Goal: Task Accomplishment & Management: Complete application form

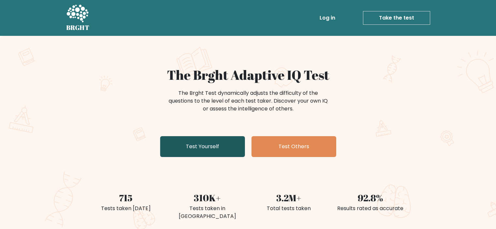
click at [218, 148] on link "Test Yourself" at bounding box center [202, 146] width 85 height 21
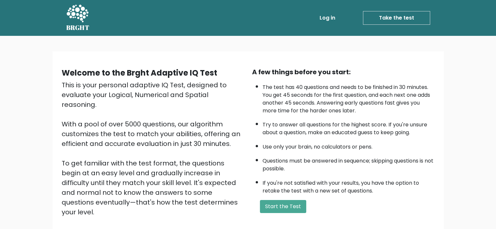
scroll to position [69, 0]
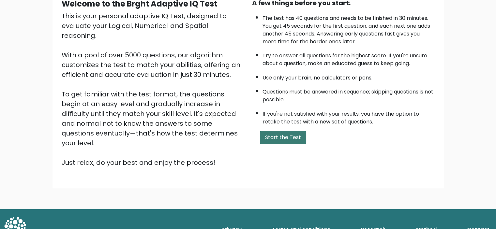
click at [282, 134] on button "Start the Test" at bounding box center [283, 137] width 46 height 13
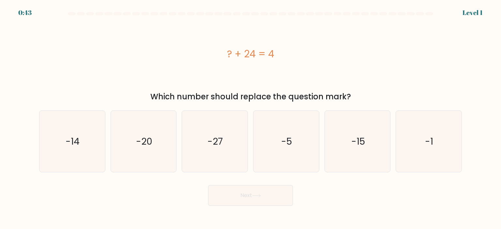
drag, startPoint x: 218, startPoint y: 96, endPoint x: 360, endPoint y: 103, distance: 142.0
click at [360, 103] on form "a." at bounding box center [250, 109] width 501 height 194
click at [380, 103] on form "a." at bounding box center [250, 109] width 501 height 194
click at [153, 142] on icon "-20" at bounding box center [143, 141] width 61 height 61
click at [250, 118] on input "b. -20" at bounding box center [250, 116] width 0 height 3
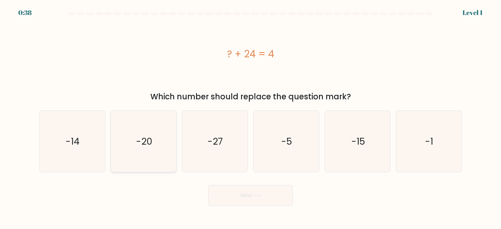
radio input "true"
click at [257, 195] on icon at bounding box center [256, 196] width 9 height 4
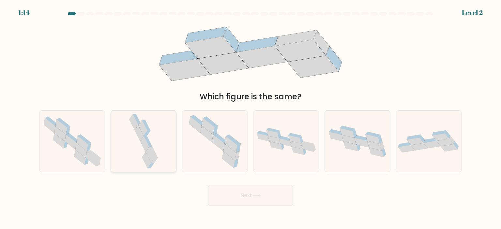
click at [145, 152] on icon at bounding box center [144, 141] width 32 height 61
click at [250, 118] on input "b." at bounding box center [250, 116] width 0 height 3
radio input "true"
click at [239, 196] on button "Next" at bounding box center [250, 195] width 85 height 21
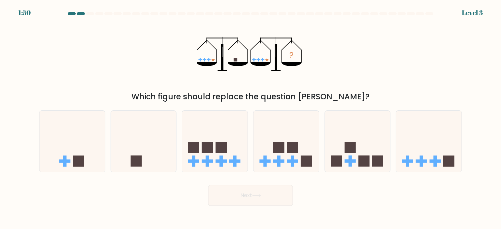
drag, startPoint x: 230, startPoint y: 98, endPoint x: 380, endPoint y: 97, distance: 150.3
click at [380, 97] on div "Which figure should replace the question [PERSON_NAME]?" at bounding box center [250, 97] width 415 height 12
click at [380, 96] on div "Which figure should replace the question [PERSON_NAME]?" at bounding box center [250, 97] width 415 height 12
click at [143, 145] on icon at bounding box center [144, 141] width 66 height 54
click at [250, 118] on input "b." at bounding box center [250, 116] width 0 height 3
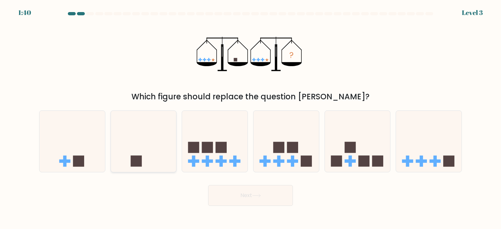
radio input "true"
click at [257, 198] on button "Next" at bounding box center [250, 195] width 85 height 21
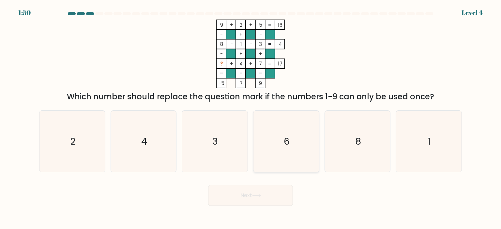
click at [300, 143] on icon "6" at bounding box center [285, 141] width 61 height 61
click at [251, 118] on input "d. 6" at bounding box center [250, 116] width 0 height 3
radio input "true"
click at [283, 199] on button "Next" at bounding box center [250, 195] width 85 height 21
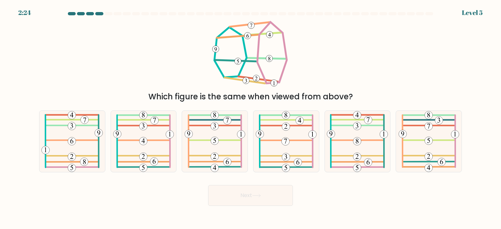
drag, startPoint x: 154, startPoint y: 98, endPoint x: 357, endPoint y: 100, distance: 202.9
click at [357, 100] on div "Which figure is the same when viewed from above?" at bounding box center [250, 97] width 415 height 12
click at [252, 25] on 105_9 at bounding box center [251, 25] width 7 height 7
click at [295, 161] on 572 at bounding box center [298, 162] width 8 height 8
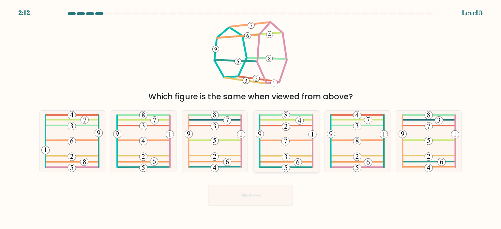
click at [251, 118] on input "d." at bounding box center [250, 116] width 0 height 3
radio input "true"
click at [272, 166] on icon at bounding box center [286, 141] width 60 height 61
click at [251, 118] on input "d." at bounding box center [250, 116] width 0 height 3
click at [261, 195] on icon at bounding box center [256, 196] width 9 height 4
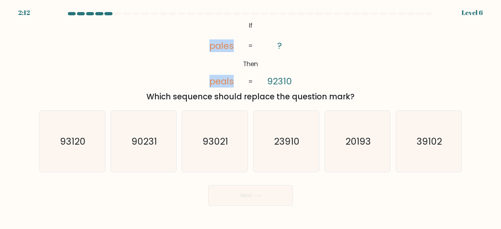
drag, startPoint x: 218, startPoint y: 47, endPoint x: 275, endPoint y: 50, distance: 57.4
click at [270, 50] on icon "@import url('https://fonts.googleapis.com/css?family=Abril+Fatface:400,100,100i…" at bounding box center [251, 54] width 112 height 69
click at [302, 48] on icon "@import url('https://fonts.googleapis.com/css?family=Abril+Fatface:400,100,100i…" at bounding box center [251, 54] width 112 height 69
click at [74, 148] on icon "93120" at bounding box center [71, 141] width 61 height 61
click at [250, 118] on input "a. 93120" at bounding box center [250, 116] width 0 height 3
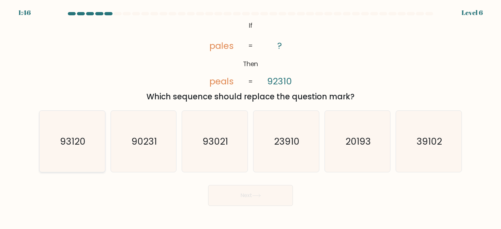
radio input "true"
click at [247, 195] on button "Next" at bounding box center [250, 195] width 85 height 21
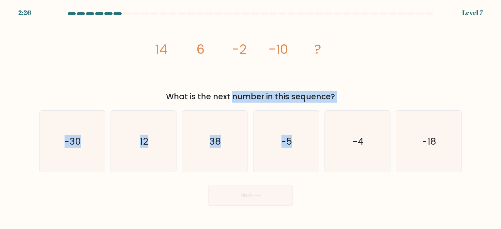
drag, startPoint x: 195, startPoint y: 98, endPoint x: 360, endPoint y: 105, distance: 164.5
click at [360, 105] on form at bounding box center [250, 109] width 501 height 194
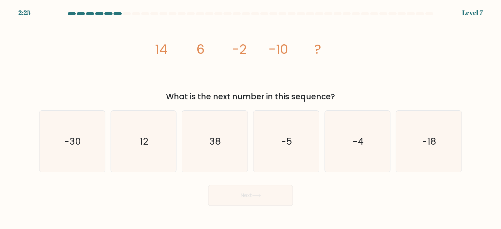
click at [361, 105] on div "a. -30 b. 12" at bounding box center [251, 138] width 428 height 67
click at [409, 152] on icon "-18" at bounding box center [428, 141] width 61 height 61
click at [251, 118] on input "f. -18" at bounding box center [250, 116] width 0 height 3
radio input "true"
click at [275, 211] on body "2:13 Level 7" at bounding box center [250, 114] width 501 height 229
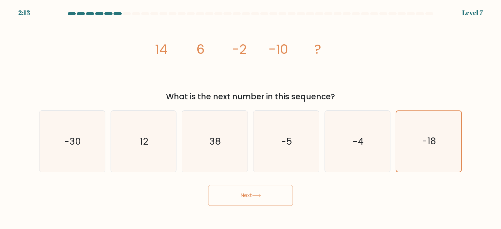
click at [276, 201] on button "Next" at bounding box center [250, 195] width 85 height 21
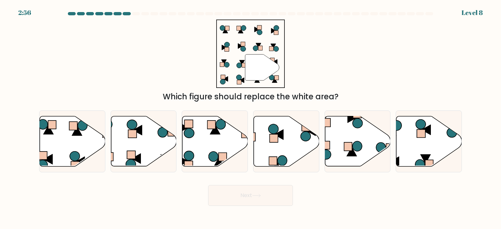
drag, startPoint x: 182, startPoint y: 99, endPoint x: 372, endPoint y: 100, distance: 190.1
click at [372, 100] on div "Which figure should replace the white area?" at bounding box center [250, 97] width 415 height 12
click at [294, 142] on icon at bounding box center [287, 141] width 66 height 50
click at [251, 118] on input "d." at bounding box center [250, 116] width 0 height 3
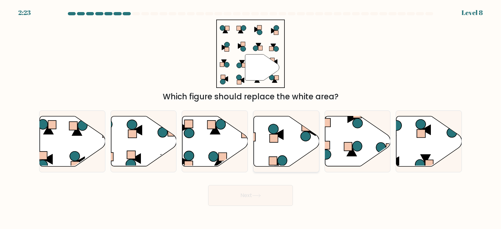
radio input "true"
click at [276, 202] on button "Next" at bounding box center [250, 195] width 85 height 21
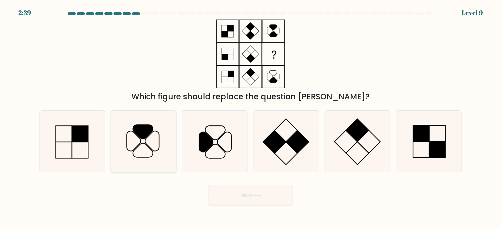
click at [143, 154] on icon at bounding box center [143, 141] width 61 height 61
click at [250, 118] on input "b." at bounding box center [250, 116] width 0 height 3
radio input "true"
click at [253, 204] on button "Next" at bounding box center [250, 195] width 85 height 21
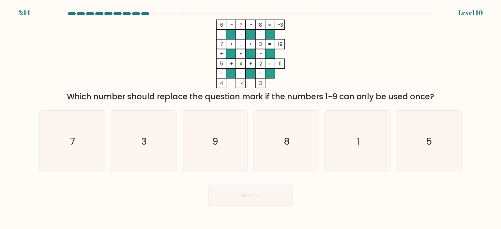
drag, startPoint x: 232, startPoint y: 92, endPoint x: 445, endPoint y: 96, distance: 213.3
click at [444, 96] on div "Which number should replace the question mark if the numbers 1-9 can only be us…" at bounding box center [250, 97] width 415 height 12
click at [446, 95] on div "Which number should replace the question mark if the numbers 1-9 can only be us…" at bounding box center [250, 97] width 415 height 12
drag, startPoint x: 236, startPoint y: 24, endPoint x: 232, endPoint y: 24, distance: 4.6
click at [232, 24] on icon "6 - ? - 8 -3 - - - 7 + ... + 3 19 + + - 5 + 4 + 2 = 11 = = = = 4 -4 3 =" at bounding box center [251, 54] width 196 height 69
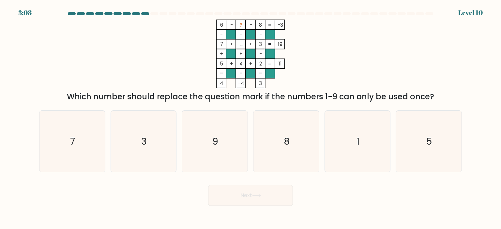
click at [243, 23] on rect at bounding box center [241, 25] width 10 height 10
click at [359, 143] on text "1" at bounding box center [357, 141] width 3 height 13
click at [251, 118] on input "e. 1" at bounding box center [250, 116] width 0 height 3
radio input "true"
click at [267, 201] on button "Next" at bounding box center [250, 195] width 85 height 21
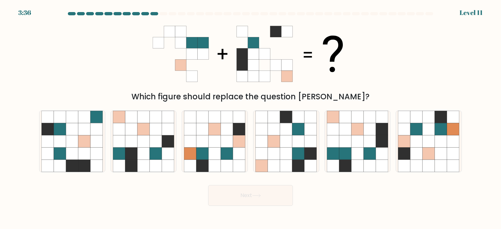
drag, startPoint x: 243, startPoint y: 97, endPoint x: 370, endPoint y: 101, distance: 126.9
click at [370, 101] on div "Which figure should replace the question mark?" at bounding box center [250, 97] width 415 height 12
click at [430, 13] on div at bounding box center [429, 13] width 8 height 3
click at [342, 163] on icon at bounding box center [345, 166] width 12 height 12
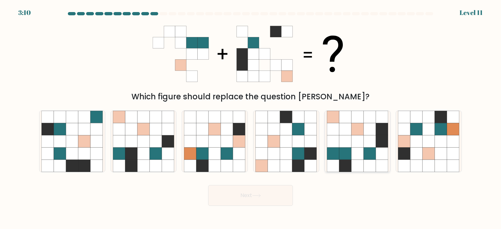
click at [251, 118] on input "e." at bounding box center [250, 116] width 0 height 3
radio input "true"
click at [259, 199] on button "Next" at bounding box center [250, 195] width 85 height 21
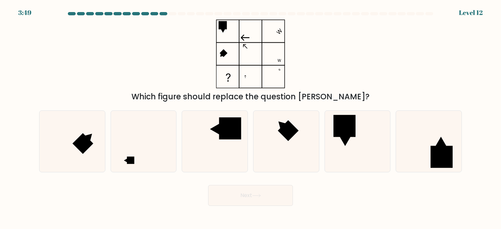
drag, startPoint x: 350, startPoint y: 101, endPoint x: 143, endPoint y: 98, distance: 206.5
click at [143, 98] on div "Which figure should replace the question mark?" at bounding box center [250, 97] width 415 height 12
click at [236, 126] on rect at bounding box center [230, 128] width 22 height 22
click at [250, 118] on input "c." at bounding box center [250, 116] width 0 height 3
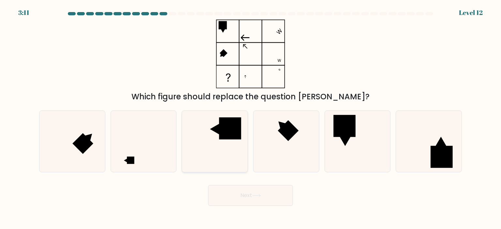
radio input "true"
click at [165, 144] on icon at bounding box center [143, 141] width 61 height 61
click at [250, 118] on input "b." at bounding box center [250, 116] width 0 height 3
radio input "true"
click at [260, 196] on icon at bounding box center [256, 195] width 8 height 3
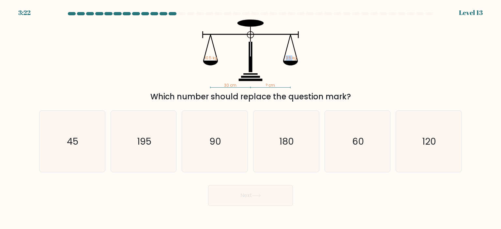
drag, startPoint x: 292, startPoint y: 58, endPoint x: 282, endPoint y: 66, distance: 12.5
click at [282, 59] on icon "30 cm ? cm 10.5 kg 3.5 kg" at bounding box center [251, 54] width 196 height 69
drag, startPoint x: 274, startPoint y: 83, endPoint x: 264, endPoint y: 83, distance: 10.4
click at [264, 83] on icon "30 cm ? cm 10.5 kg 3.5 kg" at bounding box center [251, 54] width 196 height 69
drag, startPoint x: 220, startPoint y: 60, endPoint x: 228, endPoint y: 73, distance: 14.3
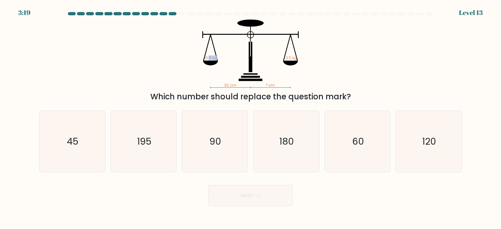
click at [224, 61] on icon "30 cm ? cm 10.5 kg 3.5 kg" at bounding box center [251, 54] width 196 height 69
drag, startPoint x: 242, startPoint y: 85, endPoint x: 248, endPoint y: 85, distance: 5.5
click at [247, 85] on icon "30 cm ? cm 10.5 kg 3.5 kg" at bounding box center [251, 54] width 196 height 69
click at [210, 144] on text "90" at bounding box center [216, 141] width 12 height 13
click at [250, 118] on input "c. 90" at bounding box center [250, 116] width 0 height 3
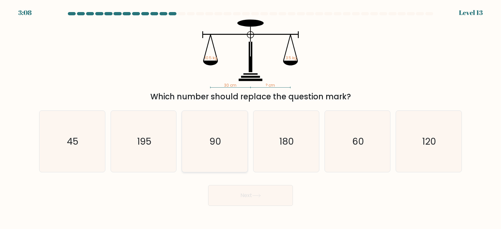
radio input "true"
click at [254, 204] on button "Next" at bounding box center [250, 195] width 85 height 21
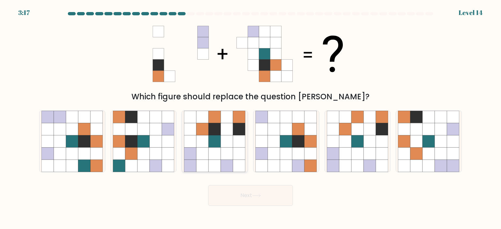
click at [239, 137] on icon at bounding box center [239, 141] width 12 height 12
click at [250, 118] on input "c." at bounding box center [250, 116] width 0 height 3
radio input "true"
click at [256, 207] on body "3:16 Level 14" at bounding box center [250, 114] width 501 height 229
click at [162, 12] on div at bounding box center [163, 13] width 8 height 3
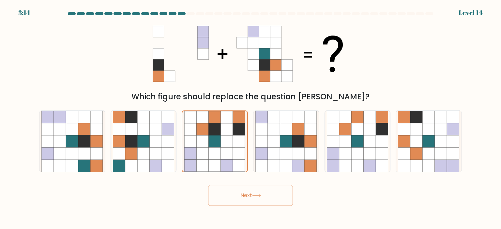
drag, startPoint x: 137, startPoint y: 11, endPoint x: 143, endPoint y: 14, distance: 7.0
click at [137, 10] on div "3:14 Level 14" at bounding box center [250, 9] width 501 height 18
click at [259, 197] on icon at bounding box center [256, 196] width 9 height 4
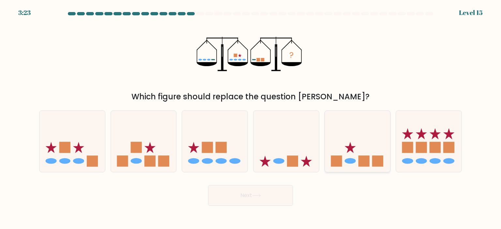
click at [354, 163] on icon at bounding box center [358, 141] width 66 height 54
click at [251, 118] on input "e." at bounding box center [250, 116] width 0 height 3
radio input "true"
click at [286, 191] on button "Next" at bounding box center [250, 195] width 85 height 21
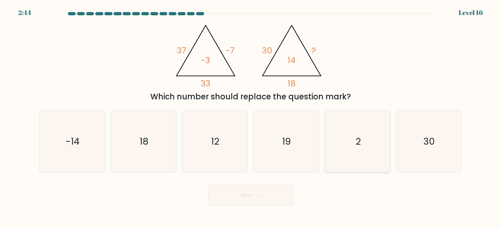
click at [371, 138] on icon "2" at bounding box center [357, 141] width 61 height 61
click at [251, 118] on input "e. 2" at bounding box center [250, 116] width 0 height 3
radio input "true"
click at [278, 192] on button "Next" at bounding box center [250, 195] width 85 height 21
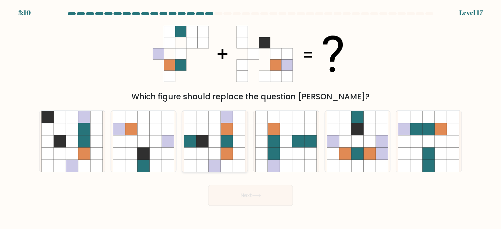
click at [231, 157] on icon at bounding box center [227, 154] width 12 height 12
click at [250, 118] on input "c." at bounding box center [250, 116] width 0 height 3
radio input "true"
click at [264, 204] on button "Next" at bounding box center [250, 195] width 85 height 21
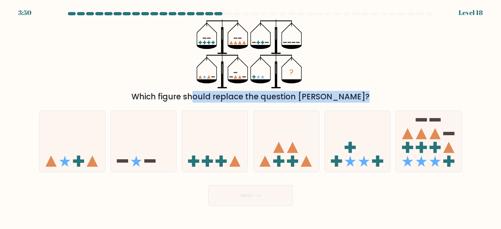
drag, startPoint x: 165, startPoint y: 99, endPoint x: 342, endPoint y: 107, distance: 176.9
click at [342, 107] on form at bounding box center [250, 109] width 501 height 194
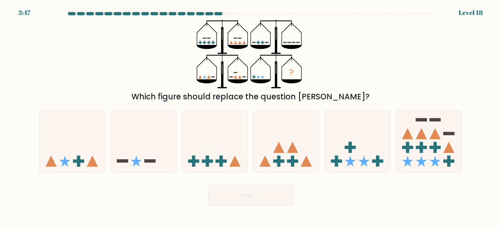
click at [290, 74] on tspan "?" at bounding box center [291, 72] width 4 height 11
click at [65, 139] on icon at bounding box center [72, 141] width 66 height 54
click at [250, 118] on input "a." at bounding box center [250, 116] width 0 height 3
radio input "true"
click at [241, 200] on button "Next" at bounding box center [250, 195] width 85 height 21
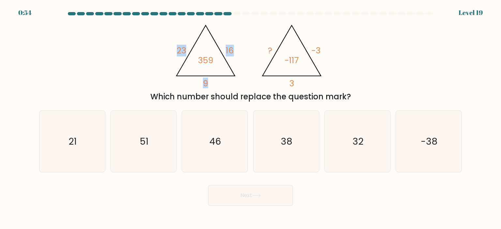
drag, startPoint x: 178, startPoint y: 50, endPoint x: 199, endPoint y: 47, distance: 21.1
click at [199, 47] on icon "@import url('https://fonts.googleapis.com/css?family=Abril+Fatface:400,100,100i…" at bounding box center [250, 54] width 158 height 69
click at [226, 53] on tspan "16" at bounding box center [230, 51] width 8 height 12
click at [208, 82] on icon "@import url('https://fonts.googleapis.com/css?family=Abril+Fatface:400,100,100i…" at bounding box center [250, 54] width 158 height 69
drag, startPoint x: 178, startPoint y: 48, endPoint x: 201, endPoint y: 48, distance: 22.8
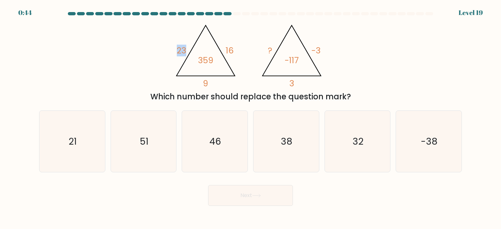
click at [200, 48] on icon "@import url('https://fonts.googleapis.com/css?family=Abril+Fatface:400,100,100i…" at bounding box center [250, 54] width 158 height 69
click at [226, 47] on tspan "16" at bounding box center [230, 51] width 8 height 12
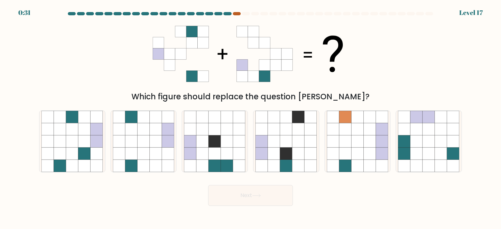
click at [237, 12] on div at bounding box center [237, 13] width 8 height 3
click at [22, 15] on form at bounding box center [250, 109] width 501 height 194
drag, startPoint x: 305, startPoint y: 97, endPoint x: 379, endPoint y: 98, distance: 74.4
click at [379, 98] on div "Which figure should replace the question [PERSON_NAME]?" at bounding box center [250, 97] width 415 height 12
click at [413, 153] on icon at bounding box center [416, 154] width 12 height 12
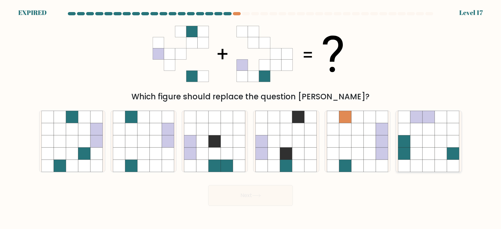
click at [251, 118] on input "f." at bounding box center [250, 116] width 0 height 3
radio input "true"
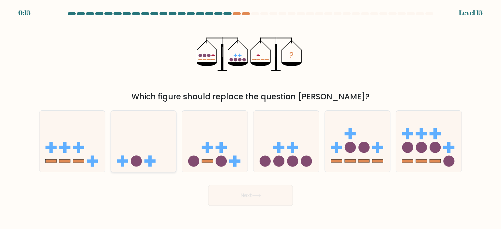
drag, startPoint x: 138, startPoint y: 163, endPoint x: 143, endPoint y: 163, distance: 4.9
click at [139, 163] on circle at bounding box center [136, 161] width 11 height 11
click at [250, 118] on input "b." at bounding box center [250, 116] width 0 height 3
radio input "true"
click at [235, 198] on button "Next" at bounding box center [250, 195] width 85 height 21
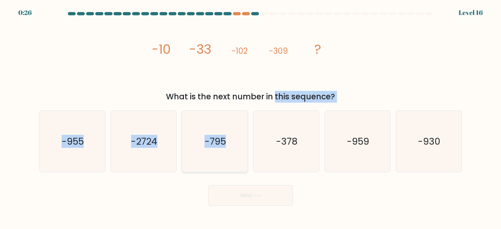
drag, startPoint x: 224, startPoint y: 126, endPoint x: 224, endPoint y: 130, distance: 3.6
click at [224, 130] on form at bounding box center [250, 109] width 501 height 194
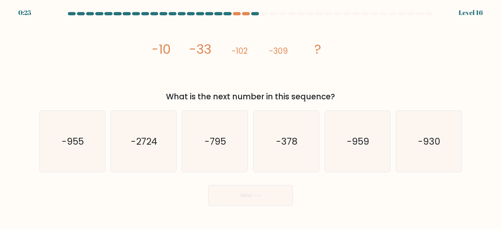
click at [212, 65] on icon "image/svg+xml -10 -33 -102 -309 ?" at bounding box center [251, 54] width 196 height 69
click at [257, 195] on icon at bounding box center [256, 196] width 9 height 4
click at [314, 88] on icon "image/svg+xml -10 -33 -102 -309 ?" at bounding box center [251, 54] width 196 height 69
click at [306, 142] on icon "-378" at bounding box center [285, 141] width 61 height 61
click at [251, 118] on input "d. -378" at bounding box center [250, 116] width 0 height 3
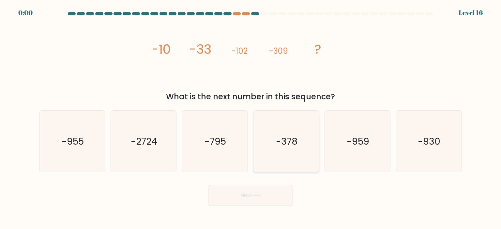
radio input "true"
click at [293, 188] on div "Next" at bounding box center [250, 193] width 430 height 26
click at [278, 201] on div "Next" at bounding box center [250, 193] width 430 height 26
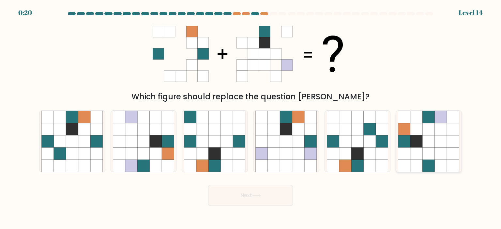
click at [425, 148] on icon at bounding box center [429, 154] width 12 height 12
click at [251, 118] on input "f." at bounding box center [250, 116] width 0 height 3
radio input "true"
click at [277, 195] on button "Next" at bounding box center [250, 195] width 85 height 21
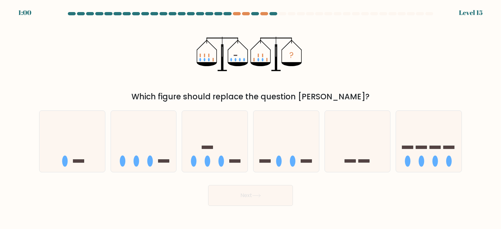
drag, startPoint x: 222, startPoint y: 97, endPoint x: 378, endPoint y: 93, distance: 155.9
click at [378, 93] on div "Which figure should replace the question [PERSON_NAME]?" at bounding box center [250, 97] width 415 height 12
drag, startPoint x: 282, startPoint y: 161, endPoint x: 324, endPoint y: 214, distance: 67.4
click at [324, 214] on body "0:40 Level 15" at bounding box center [250, 114] width 501 height 229
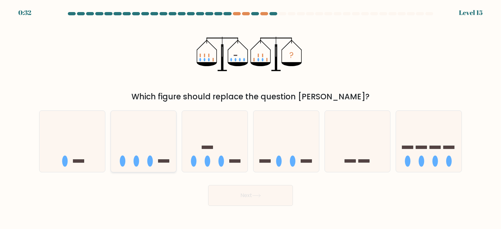
click at [143, 159] on icon at bounding box center [144, 141] width 66 height 54
click at [250, 118] on input "b." at bounding box center [250, 116] width 0 height 3
radio input "true"
click at [245, 197] on button "Next" at bounding box center [250, 195] width 85 height 21
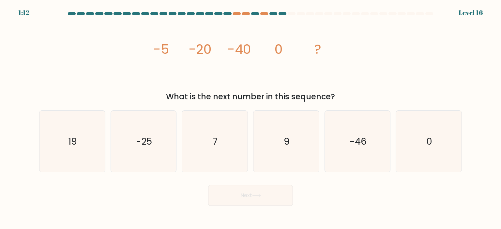
drag, startPoint x: 242, startPoint y: 98, endPoint x: 348, endPoint y: 96, distance: 106.3
click at [348, 96] on div "What is the next number in this sequence?" at bounding box center [250, 97] width 415 height 12
click at [435, 137] on icon "0" at bounding box center [428, 141] width 61 height 61
click at [251, 118] on input "f. 0" at bounding box center [250, 116] width 0 height 3
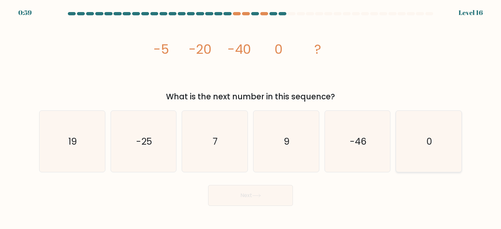
radio input "true"
click at [290, 195] on button "Next" at bounding box center [250, 195] width 85 height 21
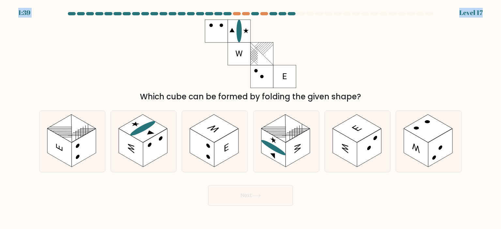
drag, startPoint x: 67, startPoint y: 13, endPoint x: 330, endPoint y: 6, distance: 263.6
click at [331, 6] on body "1:39 Level 17" at bounding box center [250, 114] width 501 height 229
click at [300, 57] on div "Which cube can be formed by folding the given shape?" at bounding box center [250, 61] width 430 height 83
drag, startPoint x: 155, startPoint y: 100, endPoint x: 376, endPoint y: 99, distance: 220.5
click at [376, 99] on div "Which cube can be formed by folding the given shape?" at bounding box center [250, 97] width 415 height 12
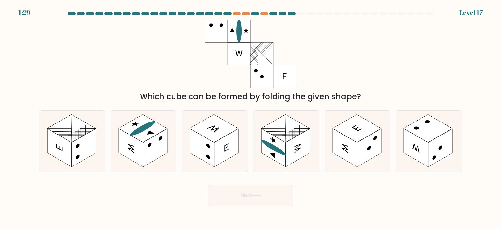
click at [376, 99] on div "Which cube can be formed by folding the given shape?" at bounding box center [250, 97] width 415 height 12
click at [302, 150] on rect at bounding box center [298, 148] width 24 height 38
click at [251, 118] on input "d." at bounding box center [250, 116] width 0 height 3
radio input "true"
click at [252, 199] on button "Next" at bounding box center [250, 195] width 85 height 21
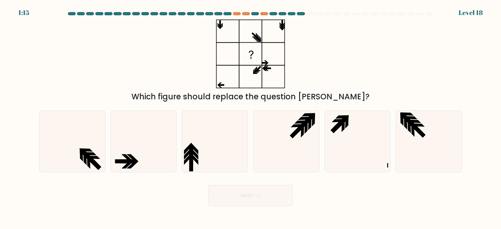
drag, startPoint x: 168, startPoint y: 96, endPoint x: 358, endPoint y: 92, distance: 190.2
click at [358, 92] on div "Which figure should replace the question [PERSON_NAME]?" at bounding box center [250, 97] width 415 height 12
click at [212, 141] on icon at bounding box center [214, 141] width 61 height 61
click at [250, 118] on input "c." at bounding box center [250, 116] width 0 height 3
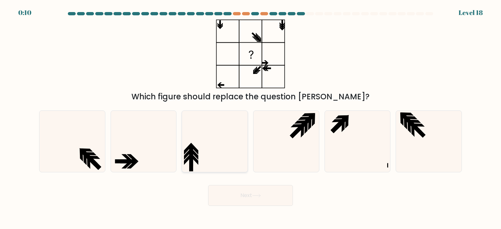
radio input "true"
click at [241, 196] on div "Next" at bounding box center [250, 193] width 430 height 26
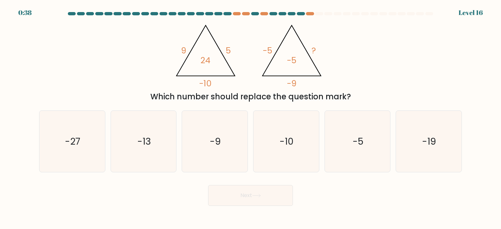
drag, startPoint x: 161, startPoint y: 99, endPoint x: 354, endPoint y: 97, distance: 193.1
click at [354, 97] on div "Which number should replace the question mark?" at bounding box center [250, 97] width 415 height 12
drag, startPoint x: 167, startPoint y: 94, endPoint x: 158, endPoint y: 99, distance: 10.8
click at [158, 99] on div "Which number should replace the question mark?" at bounding box center [250, 97] width 415 height 12
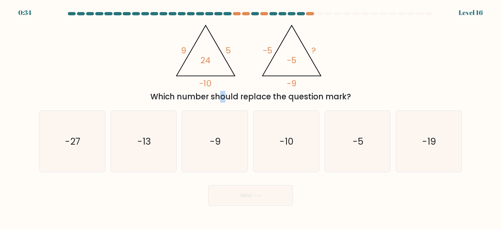
drag, startPoint x: 195, startPoint y: 98, endPoint x: 332, endPoint y: 101, distance: 136.4
click at [330, 101] on div "Which number should replace the question mark?" at bounding box center [250, 97] width 415 height 12
click at [378, 63] on div "@import url('[URL][DOMAIN_NAME]); 9 5 -10 24 @import url('[URL][DOMAIN_NAME]); …" at bounding box center [250, 61] width 430 height 83
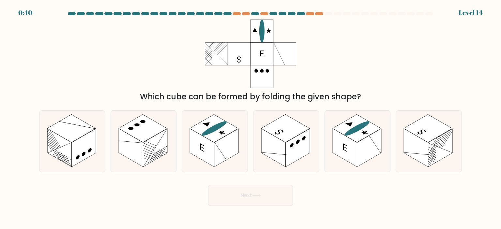
drag, startPoint x: 215, startPoint y: 91, endPoint x: 367, endPoint y: 99, distance: 151.9
click at [366, 99] on div "Which cube can be formed by folding the given shape?" at bounding box center [250, 61] width 430 height 83
click at [367, 99] on div "Which cube can be formed by folding the given shape?" at bounding box center [250, 97] width 415 height 12
click at [225, 150] on rect at bounding box center [226, 148] width 24 height 38
click at [250, 118] on input "c." at bounding box center [250, 116] width 0 height 3
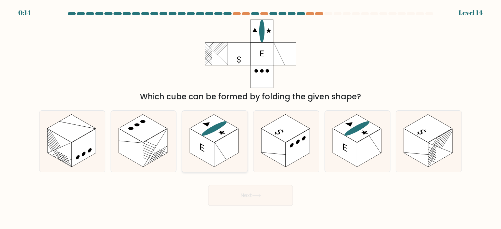
radio input "true"
drag, startPoint x: 255, startPoint y: 208, endPoint x: 255, endPoint y: 204, distance: 3.6
click at [255, 207] on body "0:13 Level 14" at bounding box center [250, 114] width 501 height 229
click at [254, 199] on button "Next" at bounding box center [250, 195] width 85 height 21
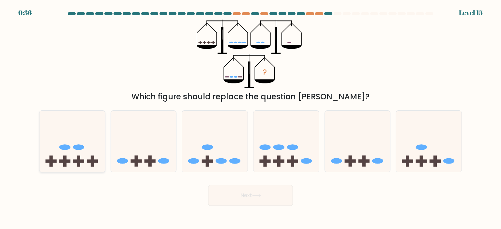
click at [74, 153] on icon at bounding box center [72, 141] width 66 height 54
click at [250, 118] on input "a." at bounding box center [250, 116] width 0 height 3
radio input "true"
click at [261, 190] on button "Next" at bounding box center [250, 195] width 85 height 21
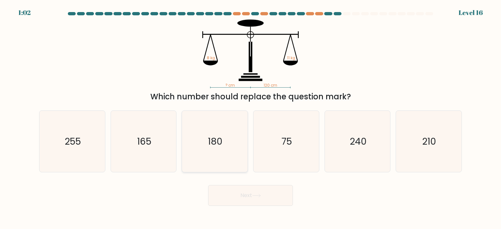
drag, startPoint x: 155, startPoint y: 138, endPoint x: 183, endPoint y: 158, distance: 34.3
click at [157, 140] on icon "165" at bounding box center [143, 141] width 61 height 61
click at [250, 118] on input "b. 165" at bounding box center [250, 116] width 0 height 3
radio input "true"
click at [237, 209] on body "1:02 Level 16" at bounding box center [250, 114] width 501 height 229
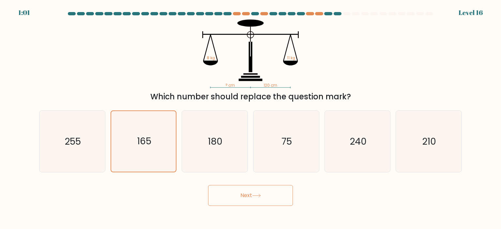
click at [239, 202] on button "Next" at bounding box center [250, 195] width 85 height 21
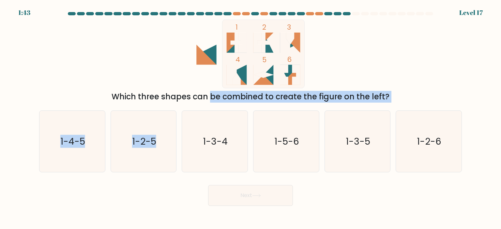
drag, startPoint x: 159, startPoint y: 93, endPoint x: 138, endPoint y: 99, distance: 22.0
click at [147, 101] on div "Which three shapes can be combined to create the figure on the left?" at bounding box center [250, 97] width 415 height 12
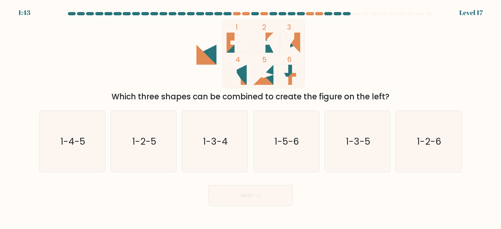
click at [118, 98] on div "Which three shapes can be combined to create the figure on the left?" at bounding box center [250, 97] width 415 height 12
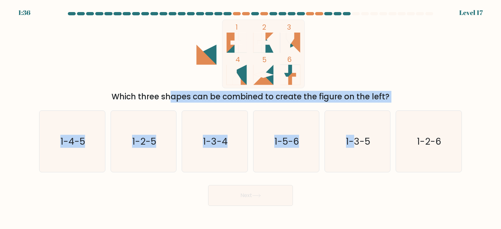
drag, startPoint x: 108, startPoint y: 98, endPoint x: 356, endPoint y: 106, distance: 248.0
click at [356, 106] on form at bounding box center [250, 109] width 501 height 194
click at [356, 100] on div "Which three shapes can be combined to create the figure on the left?" at bounding box center [250, 97] width 415 height 12
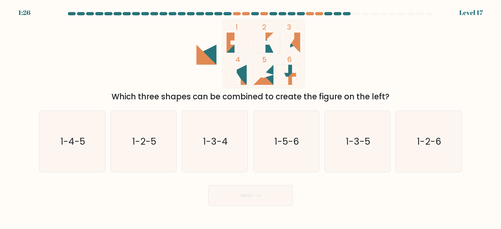
click at [210, 57] on icon at bounding box center [206, 55] width 20 height 20
click at [153, 151] on icon "1-2-5" at bounding box center [143, 141] width 61 height 61
click at [250, 118] on input "b. 1-2-5" at bounding box center [250, 116] width 0 height 3
radio input "true"
click at [249, 191] on button "Next" at bounding box center [250, 195] width 85 height 21
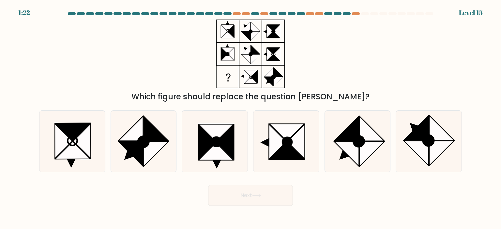
click at [256, 197] on icon at bounding box center [256, 196] width 9 height 4
click at [345, 88] on div "Which figure should replace the question mark?" at bounding box center [250, 61] width 430 height 83
click at [425, 136] on ellipse at bounding box center [429, 141] width 16 height 16
click at [251, 118] on input "f." at bounding box center [250, 116] width 0 height 3
radio input "true"
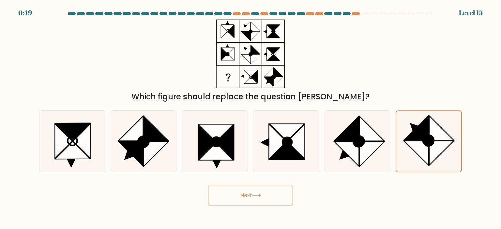
click at [259, 196] on icon at bounding box center [256, 196] width 9 height 4
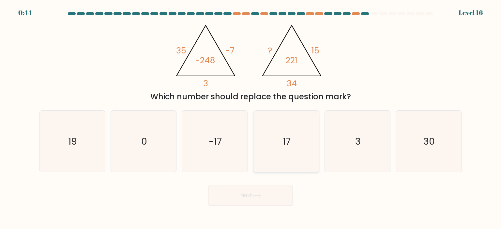
click at [285, 149] on icon "17" at bounding box center [285, 141] width 61 height 61
click at [251, 118] on input "d. 17" at bounding box center [250, 116] width 0 height 3
radio input "true"
click at [261, 204] on button "Next" at bounding box center [250, 195] width 85 height 21
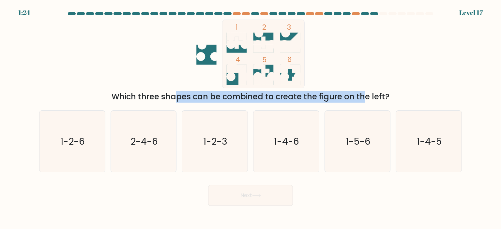
drag, startPoint x: 121, startPoint y: 97, endPoint x: 330, endPoint y: 93, distance: 208.8
click at [328, 93] on div "Which three shapes can be combined to create the figure on the left?" at bounding box center [250, 97] width 415 height 12
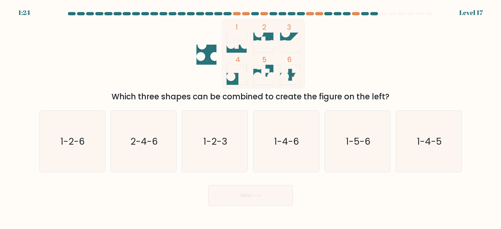
click at [345, 90] on div "1 2 3 4 5 6 Which three shapes can be combined to create the figure on the left?" at bounding box center [250, 61] width 430 height 83
click at [359, 140] on text "1-5-6" at bounding box center [358, 141] width 25 height 13
click at [251, 118] on input "e. 1-5-6" at bounding box center [250, 116] width 0 height 3
radio input "true"
click at [261, 195] on icon at bounding box center [256, 196] width 9 height 4
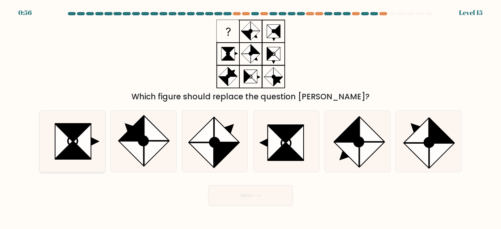
click at [83, 148] on icon at bounding box center [82, 141] width 17 height 35
click at [250, 118] on input "a." at bounding box center [250, 116] width 0 height 3
radio input "true"
click at [245, 198] on button "Next" at bounding box center [250, 195] width 85 height 21
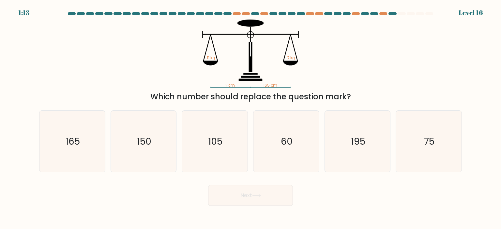
drag, startPoint x: 218, startPoint y: 140, endPoint x: 237, endPoint y: 180, distance: 44.9
click at [218, 140] on text "105" at bounding box center [215, 141] width 14 height 13
click at [250, 118] on input "c. 105" at bounding box center [250, 116] width 0 height 3
radio input "true"
click at [243, 193] on button "Next" at bounding box center [250, 195] width 85 height 21
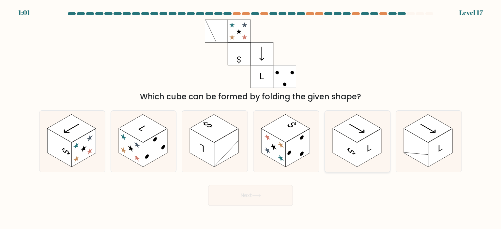
click at [365, 144] on rect at bounding box center [369, 148] width 24 height 38
click at [251, 118] on input "e." at bounding box center [250, 116] width 0 height 3
radio input "true"
click at [270, 200] on button "Next" at bounding box center [250, 195] width 85 height 21
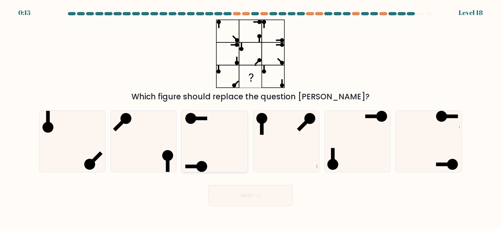
drag, startPoint x: 228, startPoint y: 154, endPoint x: 232, endPoint y: 158, distance: 5.5
click at [230, 155] on icon at bounding box center [214, 141] width 61 height 61
click at [250, 118] on input "c." at bounding box center [250, 116] width 0 height 3
radio input "true"
click at [245, 197] on button "Next" at bounding box center [250, 195] width 85 height 21
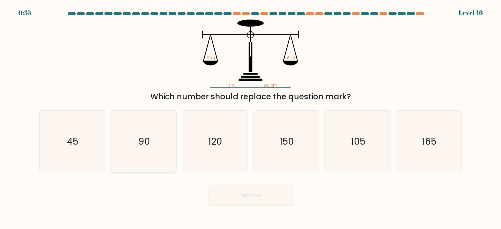
click at [158, 149] on icon "90" at bounding box center [143, 141] width 61 height 61
click at [250, 118] on input "b. 90" at bounding box center [250, 116] width 0 height 3
radio input "true"
click at [230, 188] on button "Next" at bounding box center [250, 195] width 85 height 21
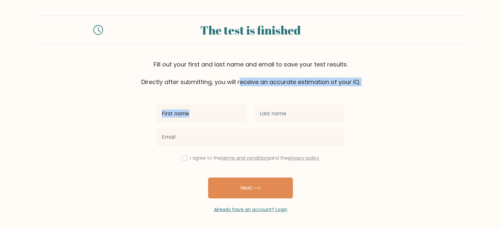
drag, startPoint x: 162, startPoint y: 84, endPoint x: 486, endPoint y: 76, distance: 323.6
click at [444, 86] on form "The test is finished Fill out your first and last name and email to save your t…" at bounding box center [250, 115] width 501 height 198
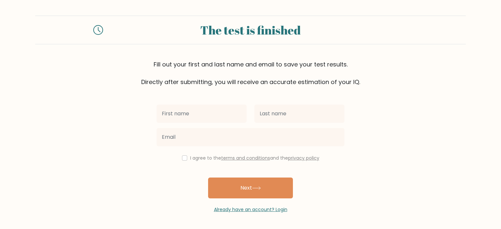
click at [419, 62] on div "Fill out your first and last name and email to save your test results. Directly…" at bounding box center [250, 73] width 430 height 26
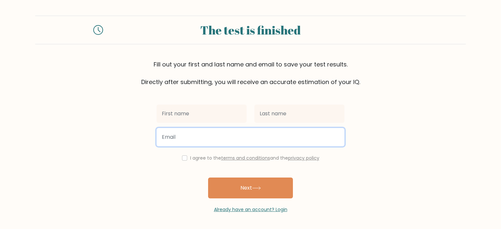
click at [284, 134] on input "email" at bounding box center [251, 137] width 188 height 18
click at [204, 144] on input "[EMAIL_ADDRESS][DOMAIN_NAME]" at bounding box center [251, 137] width 188 height 18
type input "[EMAIL_ADDRESS][DOMAIN_NAME]"
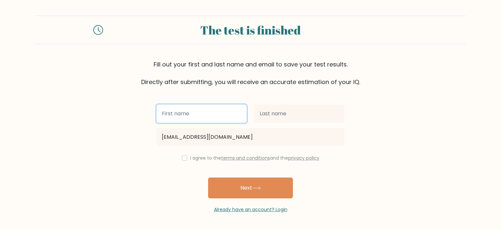
click at [210, 110] on input "text" at bounding box center [202, 114] width 90 height 18
type input "good"
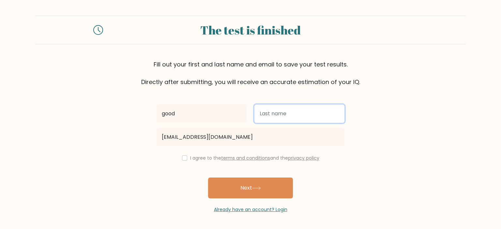
click at [273, 121] on input "text" at bounding box center [299, 114] width 90 height 18
type input "m"
type input "night"
click at [208, 178] on button "Next" at bounding box center [250, 188] width 85 height 21
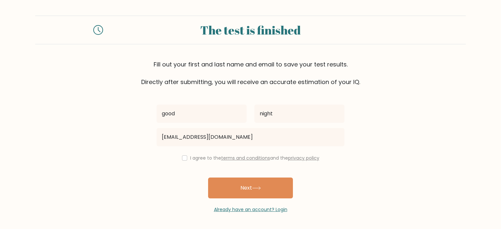
click at [185, 157] on div "I agree to the terms and conditions and the privacy policy" at bounding box center [251, 158] width 196 height 8
click at [183, 157] on input "checkbox" at bounding box center [184, 158] width 5 height 5
checkbox input "true"
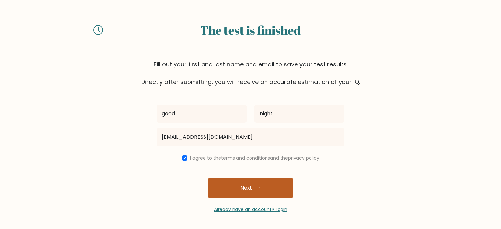
click at [236, 182] on button "Next" at bounding box center [250, 188] width 85 height 21
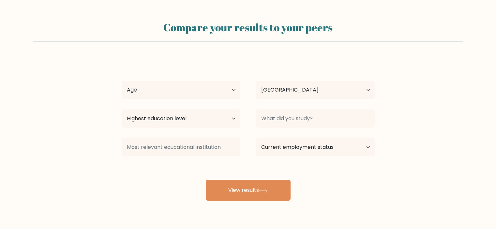
select select "IN"
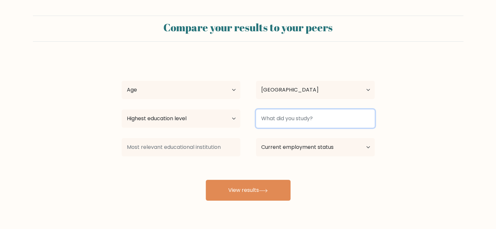
click at [282, 122] on input at bounding box center [315, 119] width 119 height 18
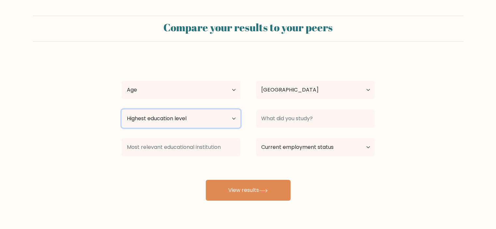
click at [184, 116] on select "Highest education level No schooling Primary Lower Secondary Upper Secondary Oc…" at bounding box center [181, 119] width 119 height 18
click at [95, 122] on form "Compare your results to your peers good night Age Under 18 years old 18-24 year…" at bounding box center [248, 108] width 496 height 185
click at [187, 120] on select "Highest education level No schooling Primary Lower Secondary Upper Secondary Oc…" at bounding box center [181, 119] width 119 height 18
click at [194, 124] on select "Highest education level No schooling Primary Lower Secondary Upper Secondary Oc…" at bounding box center [181, 119] width 119 height 18
select select "upper_secondary"
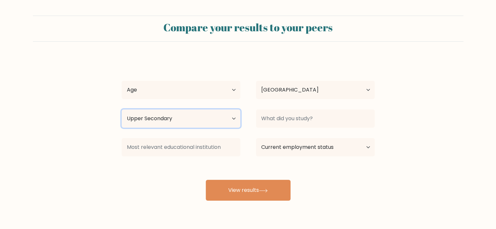
click at [122, 110] on select "Highest education level No schooling Primary Lower Secondary Upper Secondary Oc…" at bounding box center [181, 119] width 119 height 18
click at [178, 118] on select "Highest education level No schooling Primary Lower Secondary Upper Secondary Oc…" at bounding box center [181, 119] width 119 height 18
drag, startPoint x: 97, startPoint y: 159, endPoint x: 101, endPoint y: 144, distance: 15.5
click at [97, 158] on form "Compare your results to your peers good night Age Under 18 years old 18-24 year…" at bounding box center [248, 108] width 496 height 185
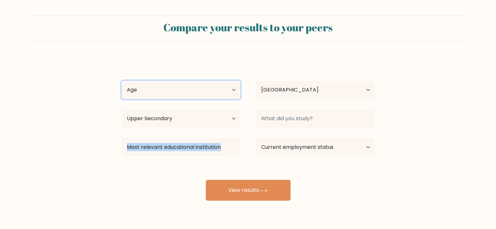
click at [157, 88] on select "Age Under 18 years old 18-24 years old 25-34 years old 35-44 years old 45-54 ye…" at bounding box center [181, 90] width 119 height 18
select select "min_18"
click at [122, 81] on select "Age Under 18 years old 18-24 years old 25-34 years old 35-44 years old 45-54 ye…" at bounding box center [181, 90] width 119 height 18
click at [233, 89] on select "Age Under 18 years old 18-24 years old 25-34 years old 35-44 years old 45-54 ye…" at bounding box center [181, 90] width 119 height 18
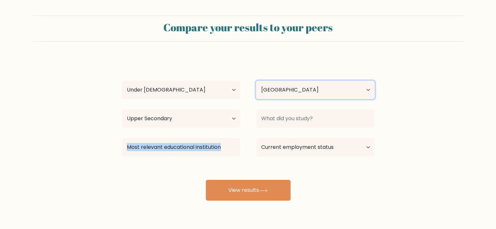
click at [278, 90] on select "Country Afghanistan Albania Algeria American Samoa Andorra Angola Anguilla Anta…" at bounding box center [315, 90] width 119 height 18
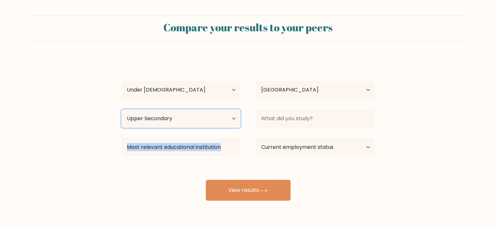
click at [239, 120] on select "Highest education level No schooling Primary Lower Secondary Upper Secondary Oc…" at bounding box center [181, 119] width 119 height 18
click at [76, 137] on form "Compare your results to your peers good night Age Under 18 years old 18-24 year…" at bounding box center [248, 108] width 496 height 185
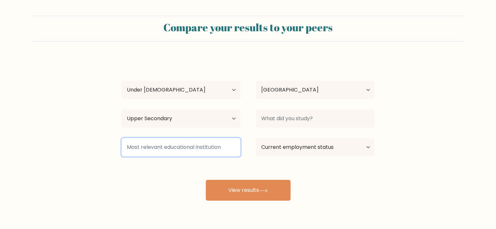
click at [164, 147] on input at bounding box center [181, 147] width 119 height 18
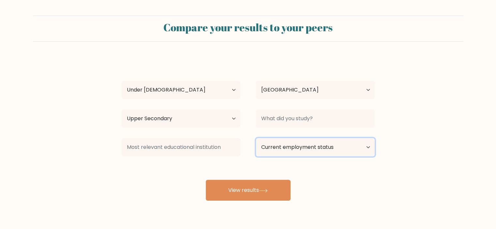
click at [286, 152] on select "Current employment status Employed Student Retired Other / prefer not to answer" at bounding box center [315, 147] width 119 height 18
select select "student"
click at [256, 138] on select "Current employment status Employed Student Retired Other / prefer not to answer" at bounding box center [315, 147] width 119 height 18
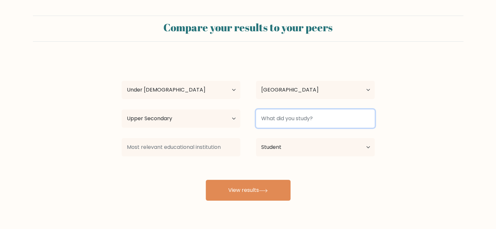
click at [289, 119] on input at bounding box center [315, 119] width 119 height 18
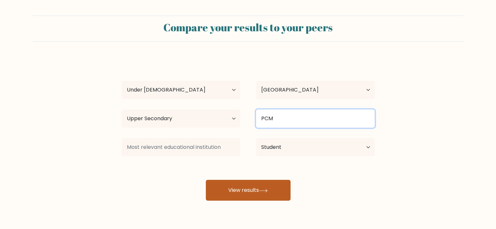
type input "PCM"
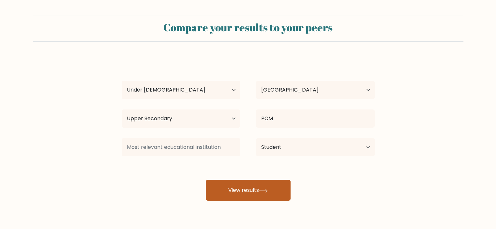
click at [257, 183] on button "View results" at bounding box center [248, 190] width 85 height 21
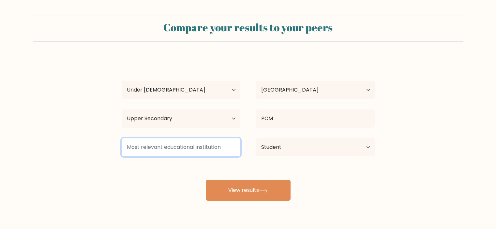
click at [217, 151] on input at bounding box center [181, 147] width 119 height 18
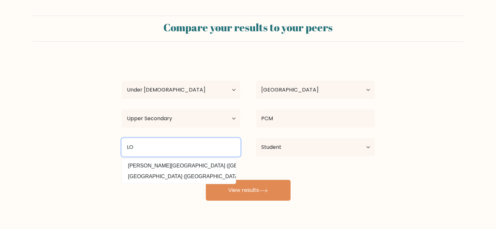
type input "L"
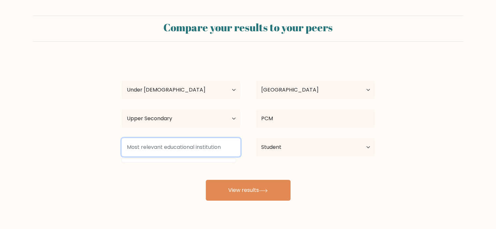
type input "O"
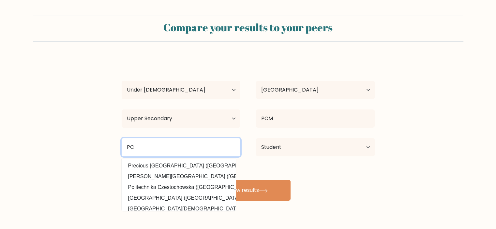
type input "P"
type input "A"
type input "T"
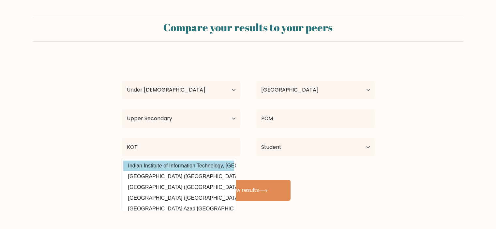
click at [173, 166] on option "Indian Institute of Information Technology, Kottayam (India)" at bounding box center [178, 166] width 111 height 10
type input "[GEOGRAPHIC_DATA], [GEOGRAPHIC_DATA]"
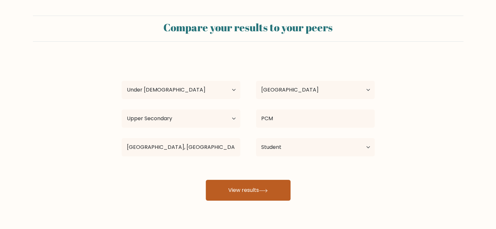
click at [218, 190] on button "View results" at bounding box center [248, 190] width 85 height 21
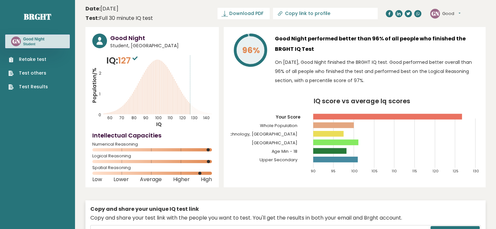
drag, startPoint x: 199, startPoint y: 173, endPoint x: 212, endPoint y: 173, distance: 13.0
click at [212, 173] on div "Spatial Reasoning" at bounding box center [152, 172] width 120 height 10
drag, startPoint x: 320, startPoint y: 72, endPoint x: 357, endPoint y: 73, distance: 37.2
click at [357, 73] on p "On [DATE], Good Night finished the BRGHT IQ test. Good performed better overall…" at bounding box center [377, 71] width 204 height 27
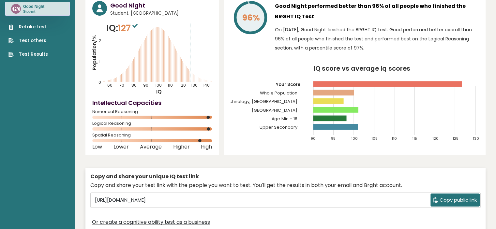
click at [357, 127] on rect at bounding box center [335, 127] width 45 height 6
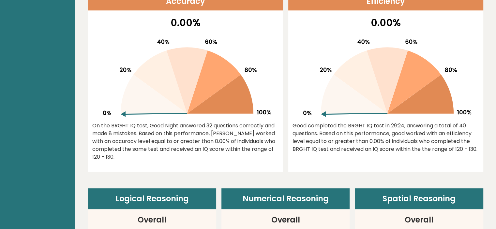
scroll to position [261, 0]
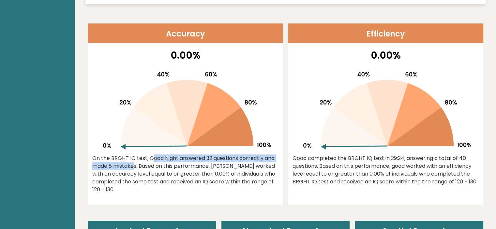
drag, startPoint x: 108, startPoint y: 154, endPoint x: 265, endPoint y: 159, distance: 157.0
click at [267, 159] on div "On the BRGHT IQ test, Good Night answered 32 questions correctly and made 8 mis…" at bounding box center [185, 174] width 187 height 39
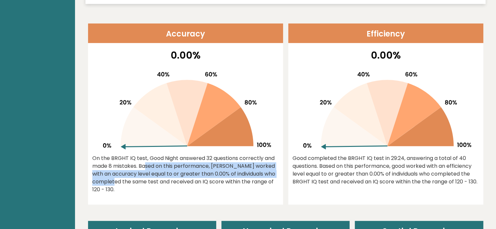
drag, startPoint x: 105, startPoint y: 168, endPoint x: 271, endPoint y: 174, distance: 166.1
click at [271, 174] on div "On the BRGHT IQ test, Good Night answered 32 questions correctly and made 8 mis…" at bounding box center [185, 174] width 187 height 39
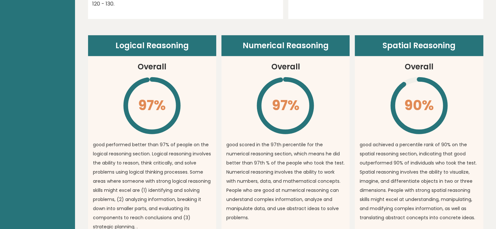
scroll to position [284, 0]
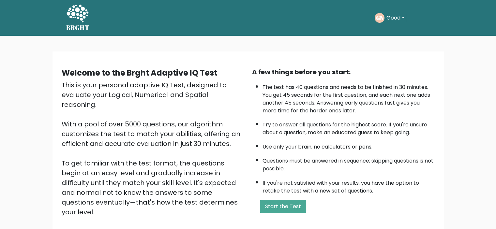
scroll to position [33, 0]
